Goal: Navigation & Orientation: Find specific page/section

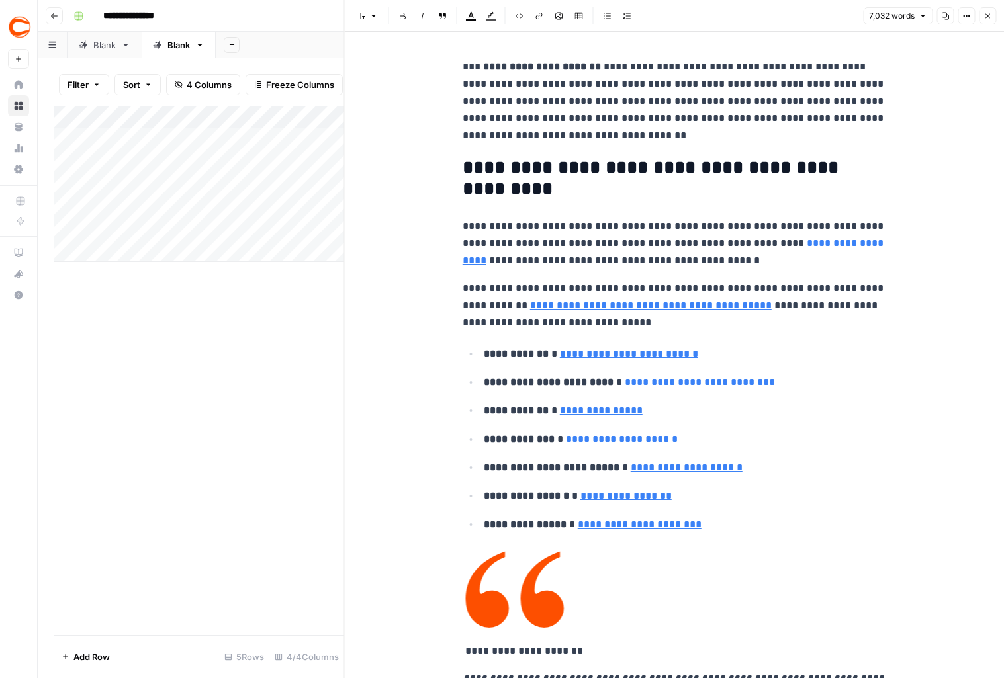
scroll to position [30467, 0]
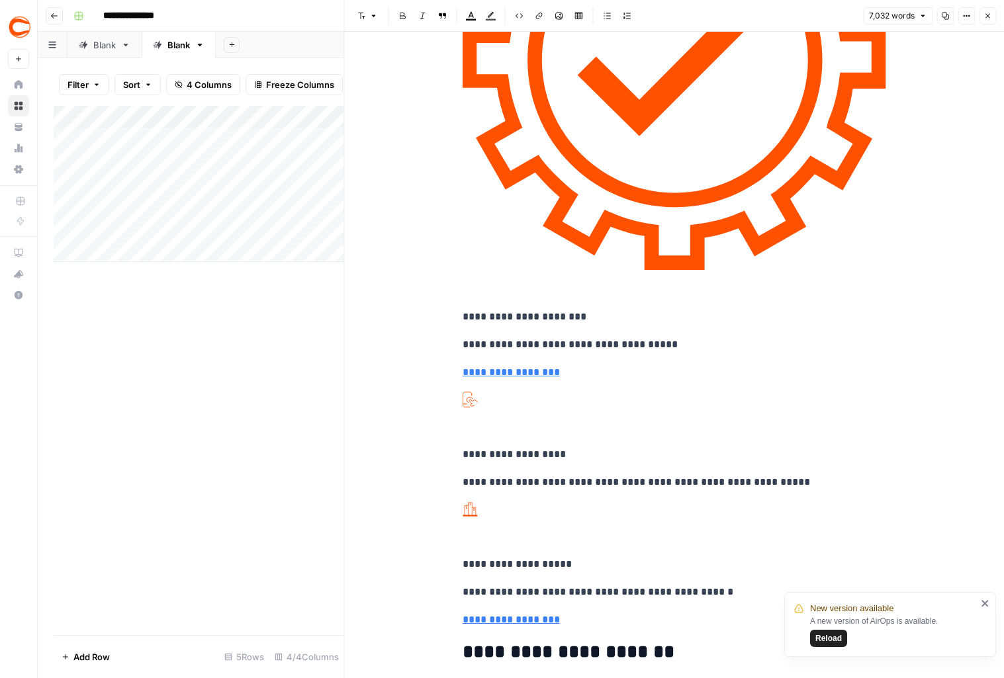
click at [838, 640] on span "Reload" at bounding box center [828, 639] width 26 height 12
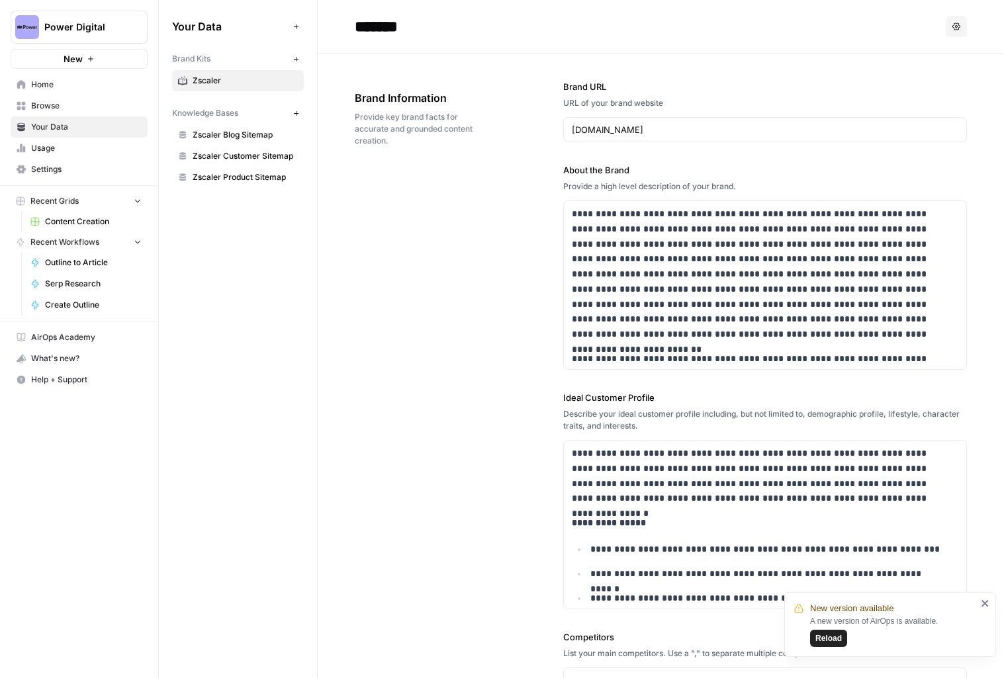
scroll to position [11459, 0]
